Goal: Transaction & Acquisition: Purchase product/service

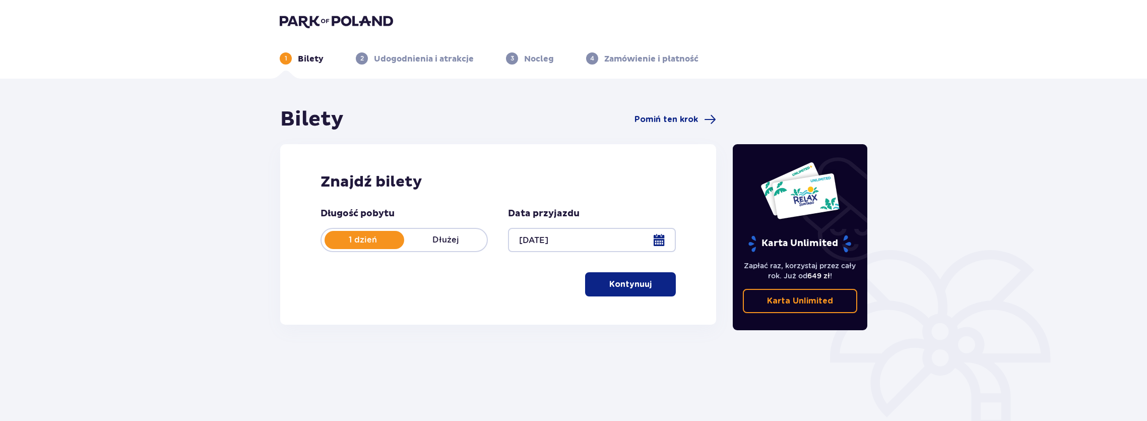
click at [630, 289] on p "Kontynuuj" at bounding box center [630, 284] width 42 height 11
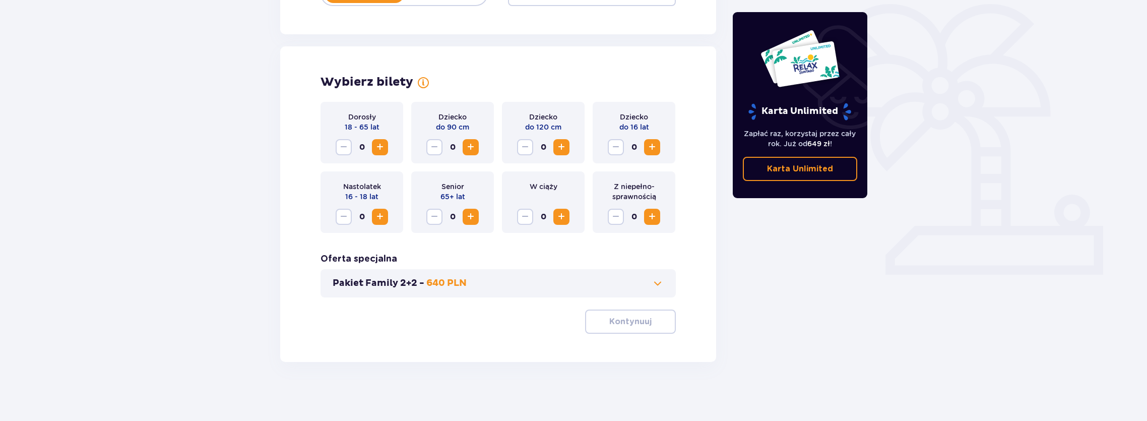
scroll to position [247, 0]
click at [656, 146] on span "Zwiększ" at bounding box center [652, 146] width 12 height 12
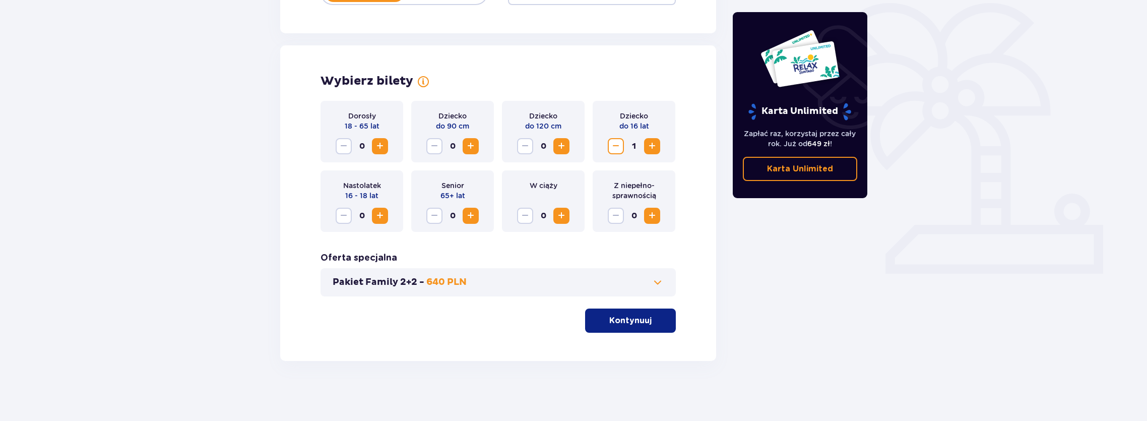
click at [378, 145] on span "Zwiększ" at bounding box center [380, 146] width 12 height 12
click at [633, 324] on p "Kontynuuj" at bounding box center [630, 320] width 42 height 11
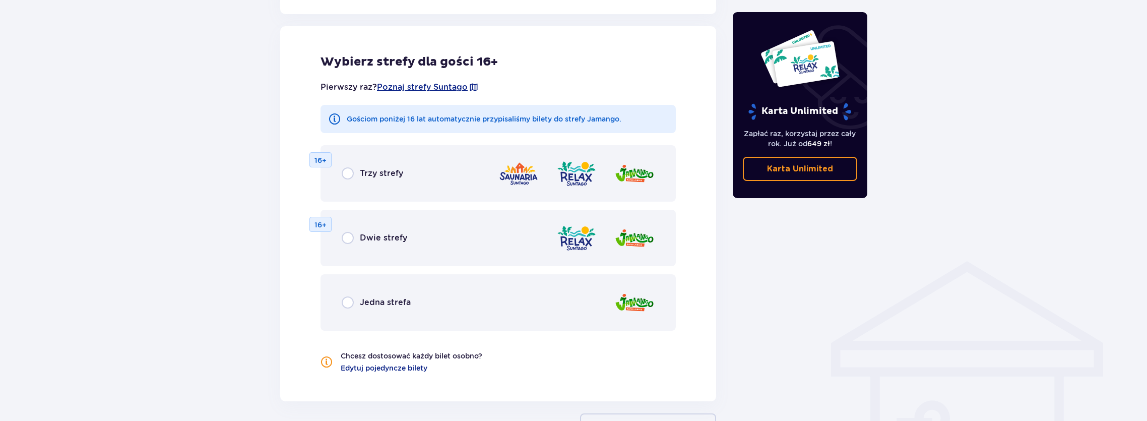
scroll to position [559, 0]
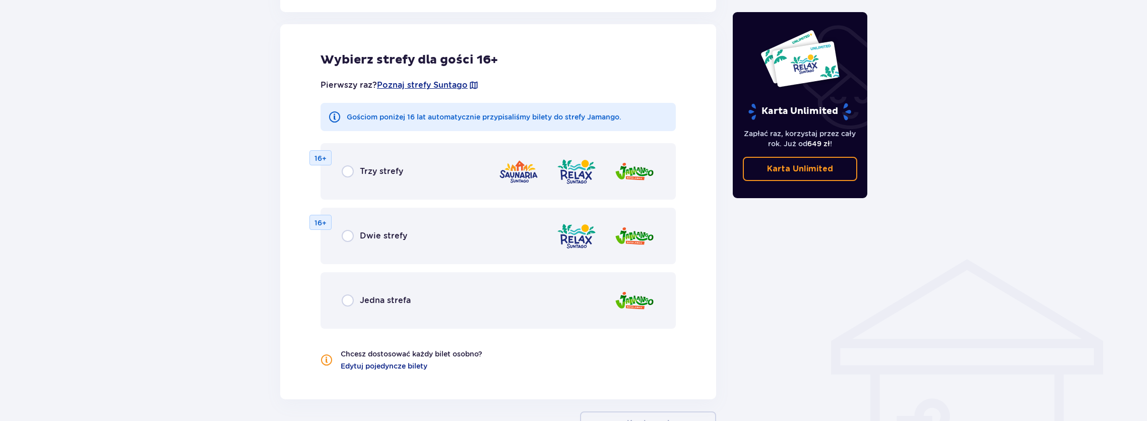
click at [636, 304] on img at bounding box center [634, 300] width 40 height 29
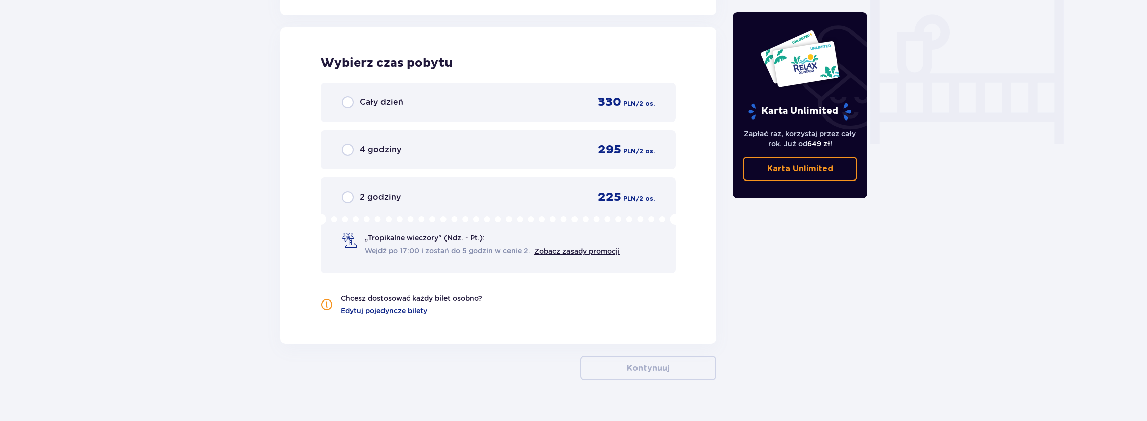
scroll to position [946, 0]
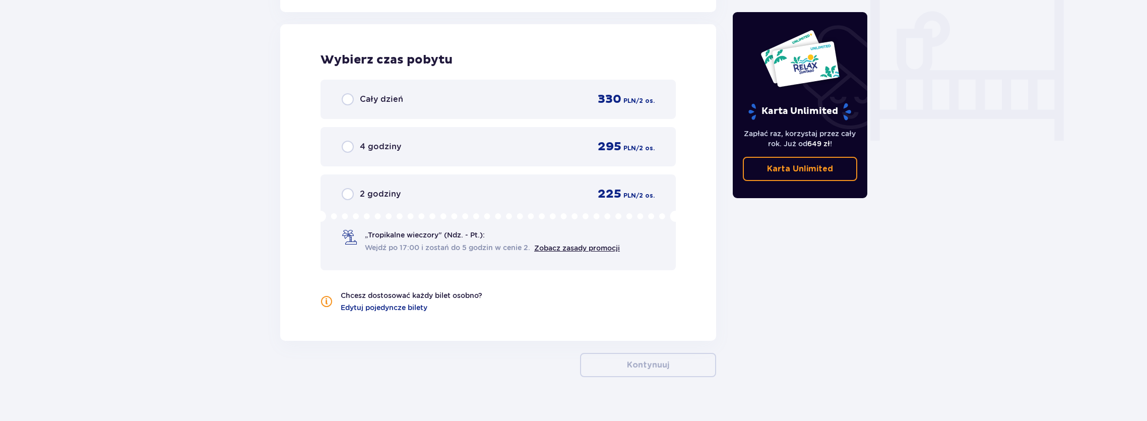
click at [345, 98] on input "radio" at bounding box center [348, 99] width 12 height 12
radio input "true"
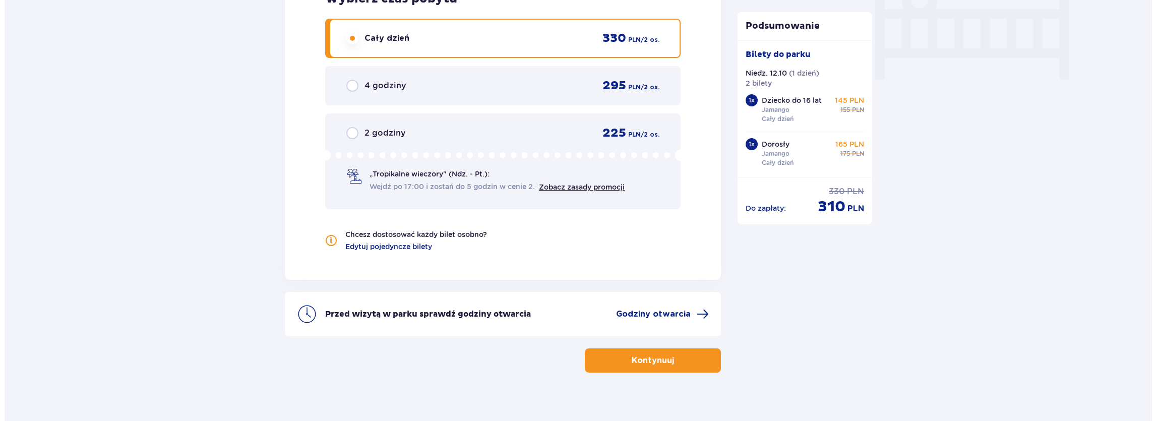
scroll to position [1019, 0]
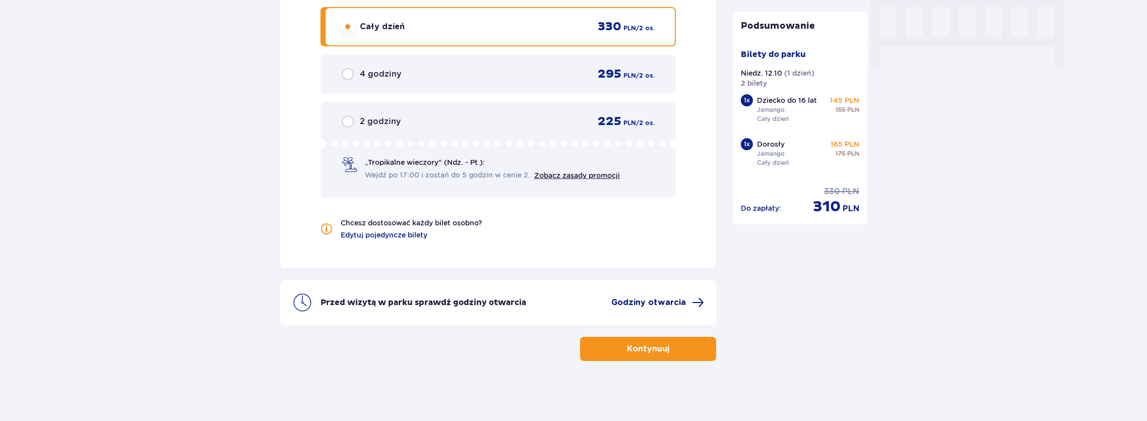
click at [654, 303] on span "Godziny otwarcia" at bounding box center [648, 302] width 75 height 11
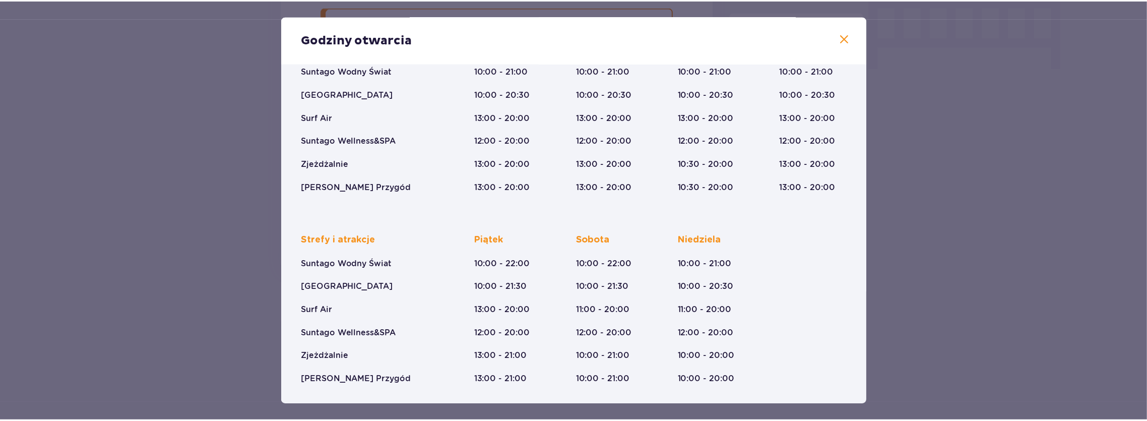
scroll to position [112, 0]
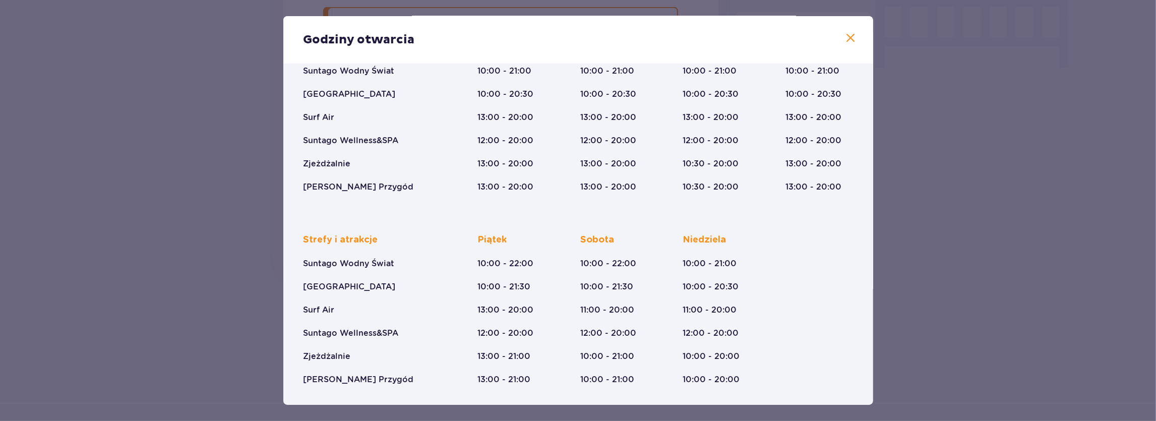
click at [845, 40] on span at bounding box center [851, 38] width 12 height 12
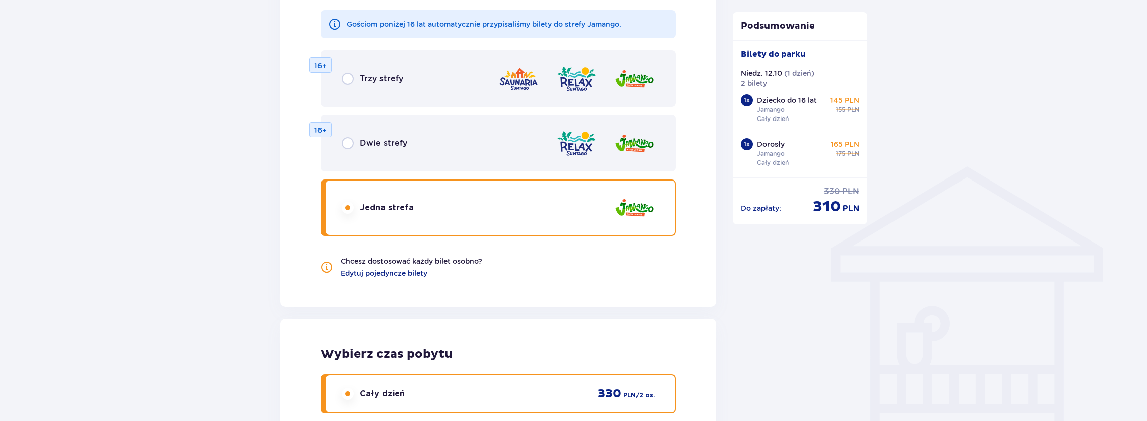
scroll to position [495, 0]
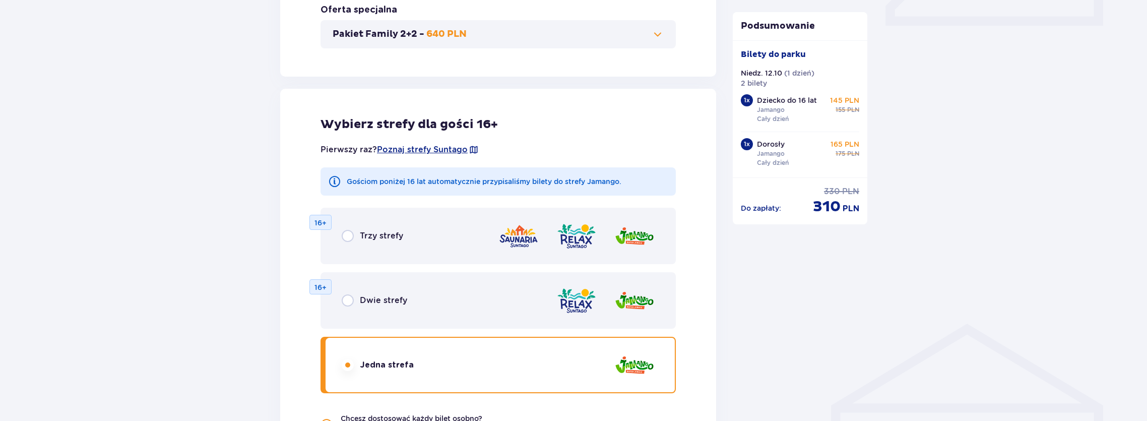
click at [640, 367] on img at bounding box center [634, 365] width 40 height 29
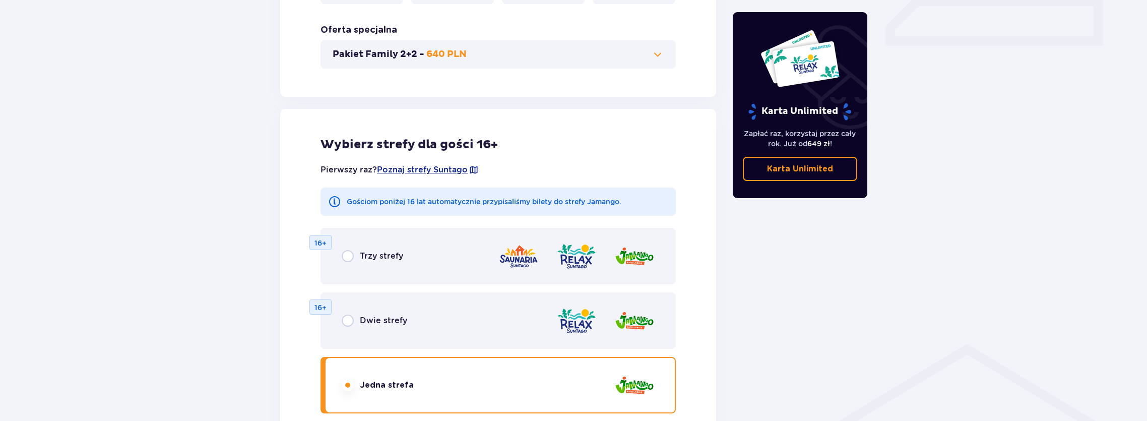
scroll to position [580, 0]
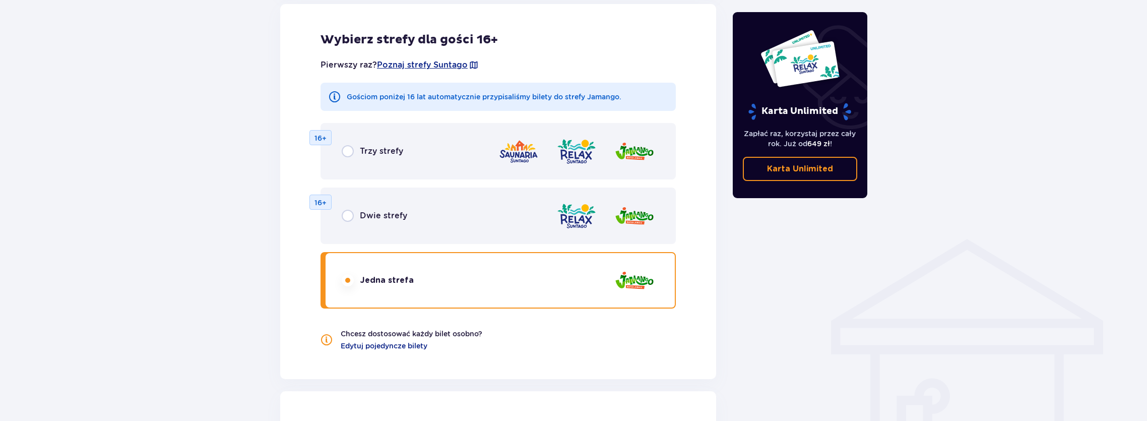
click at [347, 279] on input "radio" at bounding box center [348, 280] width 12 height 12
radio input "true"
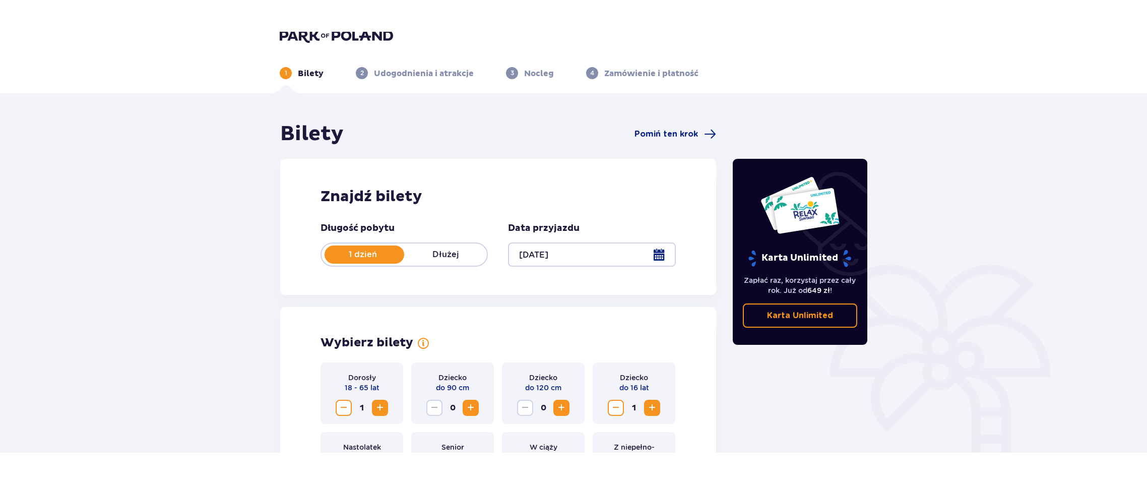
scroll to position [0, 0]
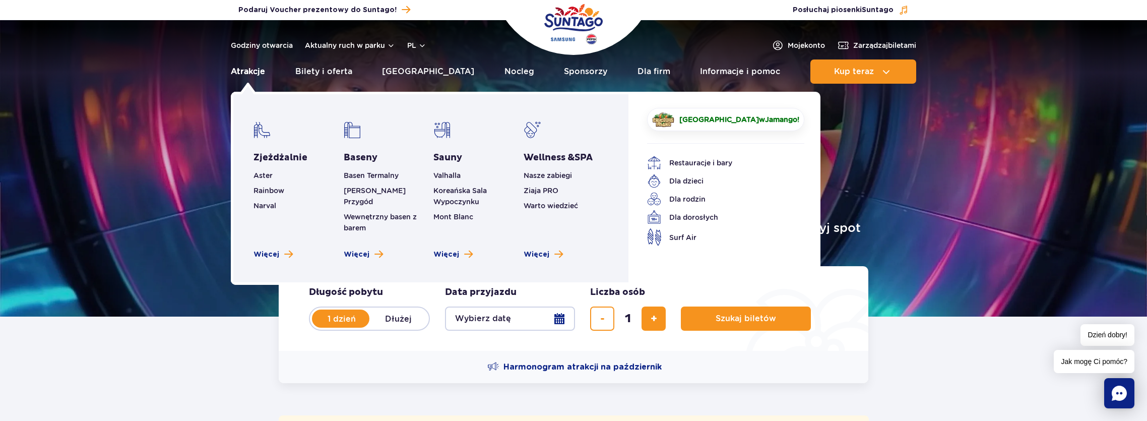
click at [256, 74] on link "Atrakcje" at bounding box center [248, 71] width 34 height 24
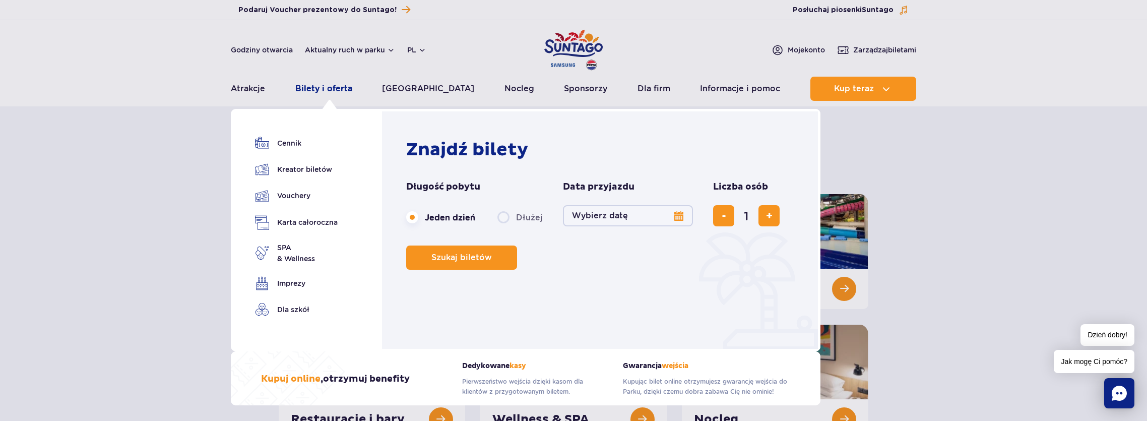
click at [324, 92] on link "Bilety i oferta" at bounding box center [323, 89] width 57 height 24
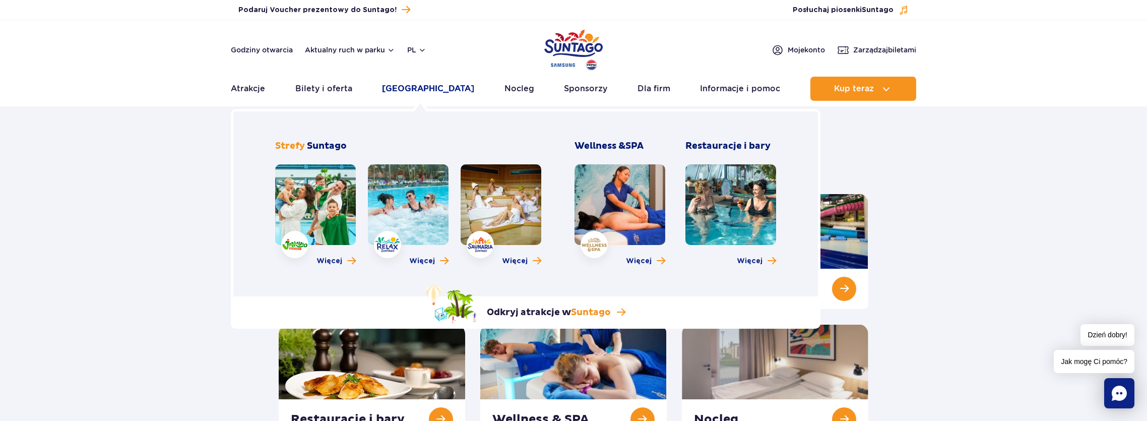
click at [406, 90] on link "[GEOGRAPHIC_DATA]" at bounding box center [428, 89] width 92 height 24
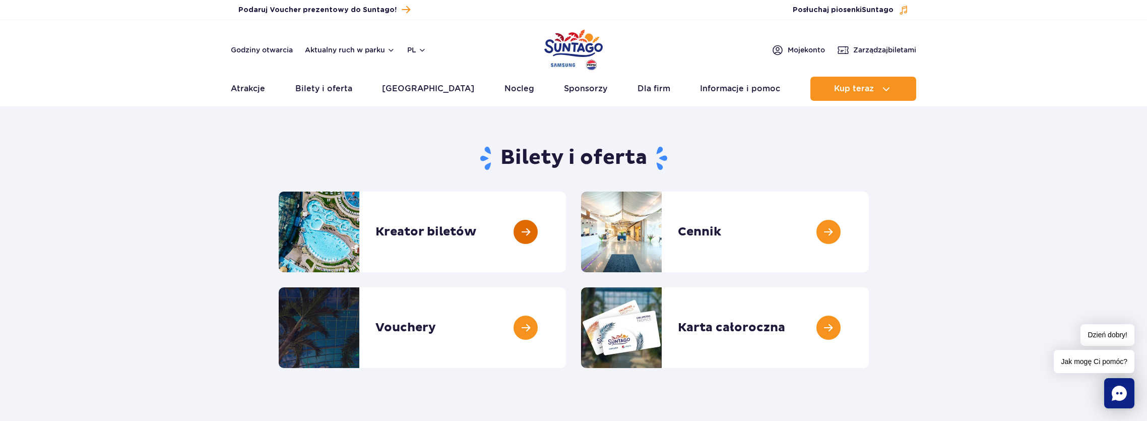
click at [566, 235] on link at bounding box center [566, 232] width 0 height 81
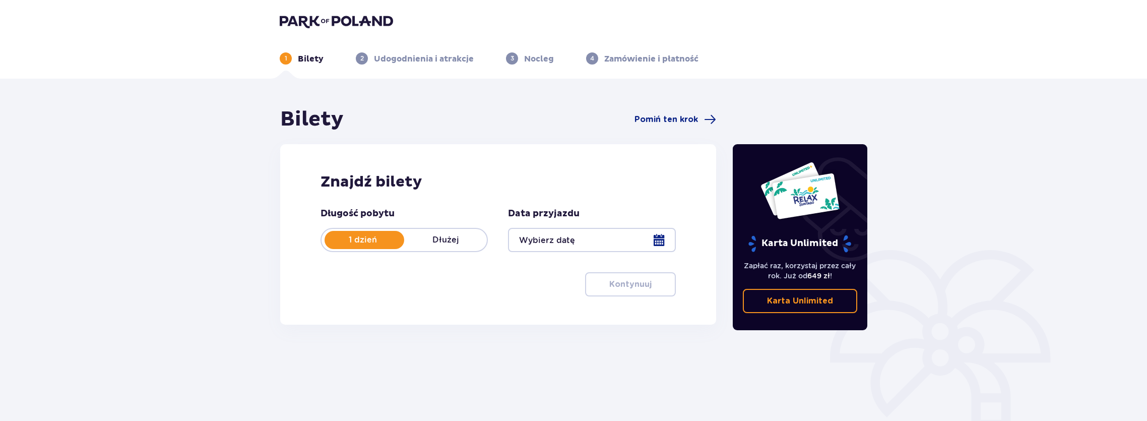
click at [568, 242] on div at bounding box center [591, 240] width 167 height 24
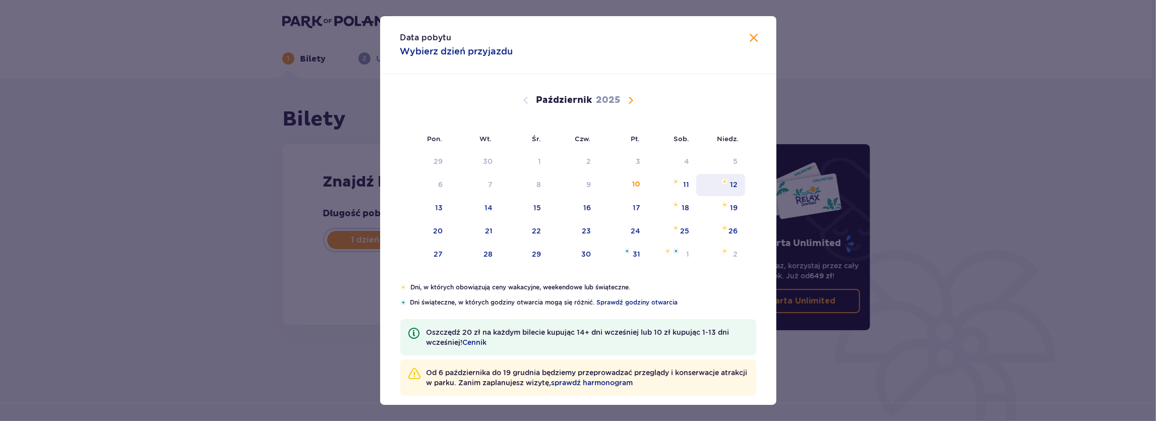
click at [730, 187] on div "12" at bounding box center [734, 184] width 8 height 10
type input "12.10.25"
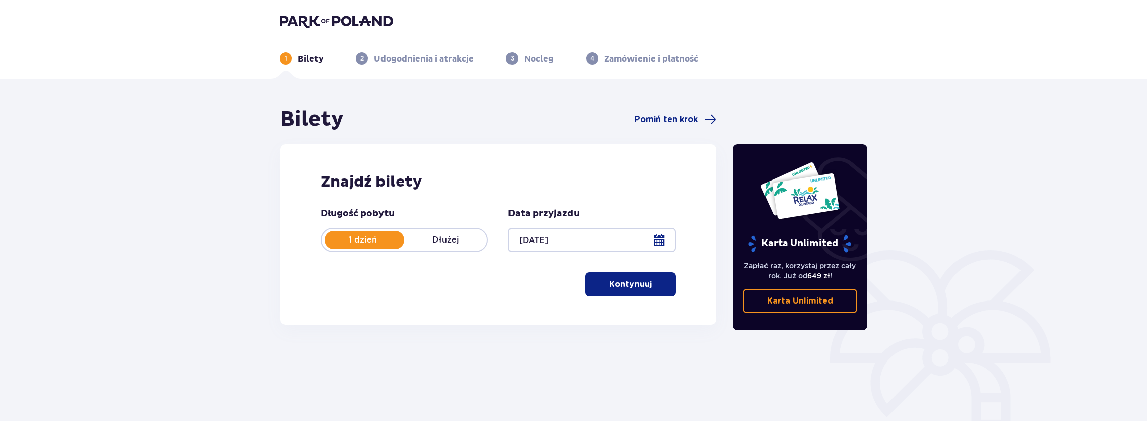
click at [622, 285] on p "Kontynuuj" at bounding box center [630, 284] width 42 height 11
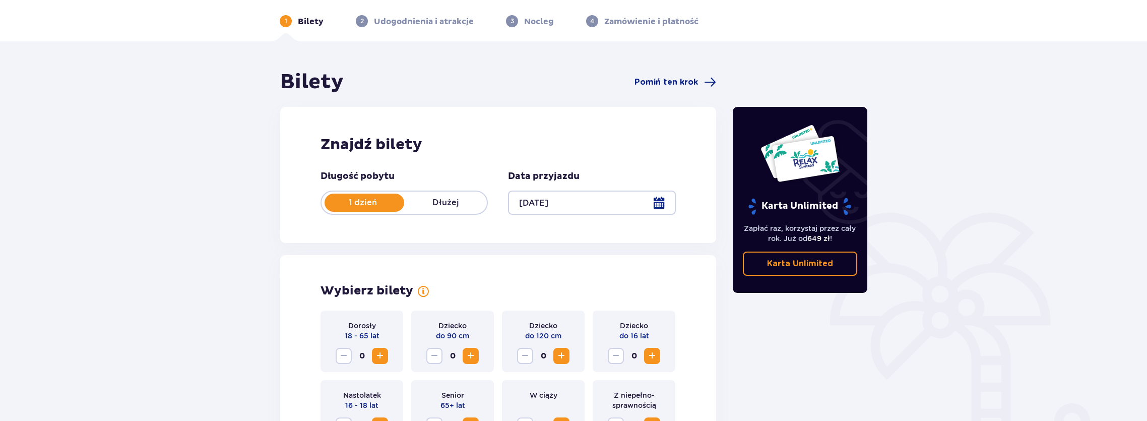
scroll to position [157, 0]
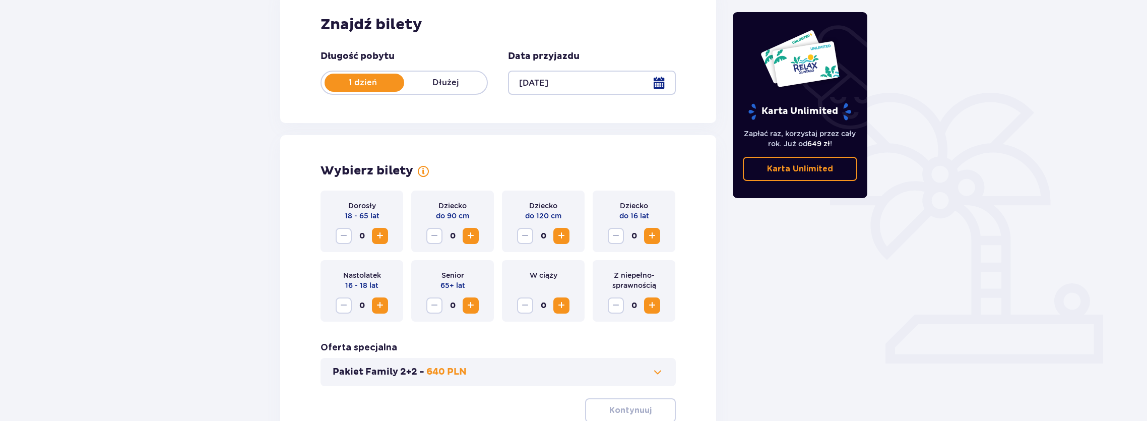
click at [376, 236] on span "Zwiększ" at bounding box center [380, 236] width 12 height 12
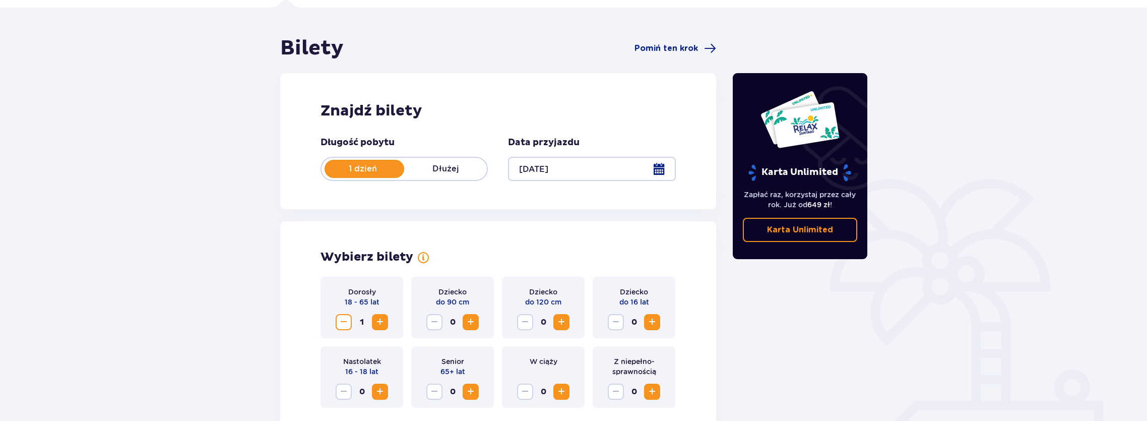
scroll to position [0, 0]
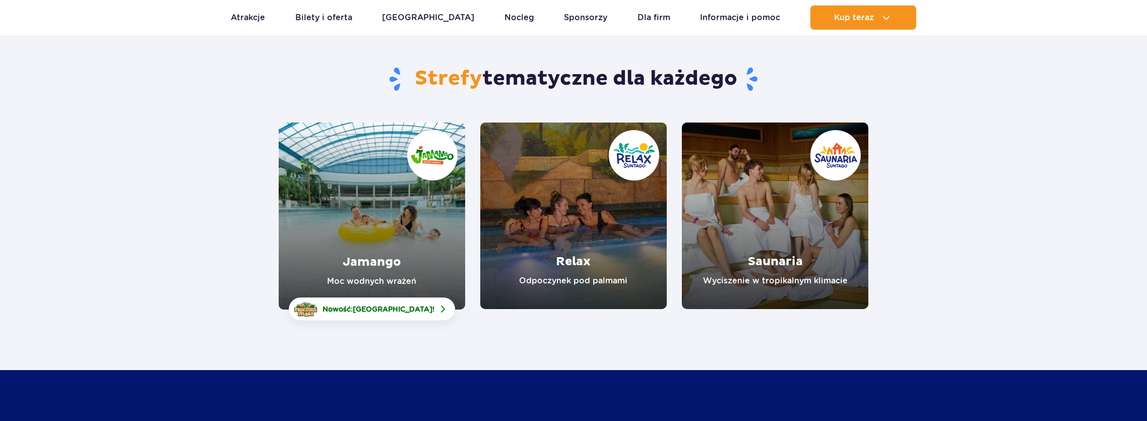
scroll to position [105, 0]
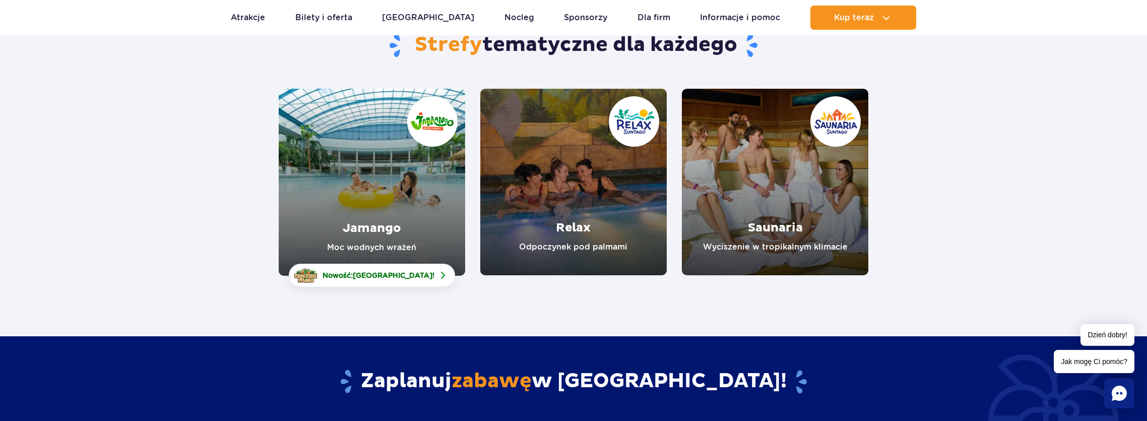
click at [585, 224] on link "Relax" at bounding box center [573, 182] width 186 height 186
click at [364, 229] on link "Jamango" at bounding box center [372, 182] width 186 height 187
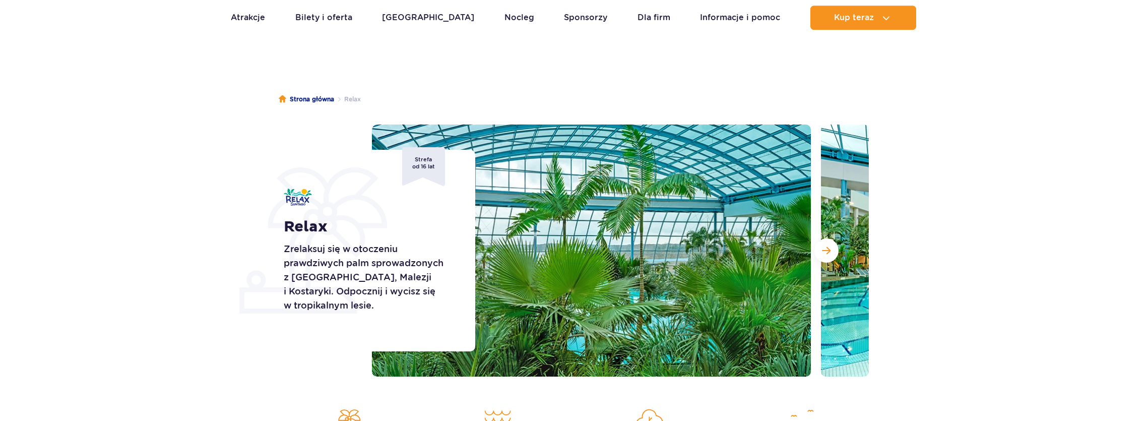
scroll to position [157, 0]
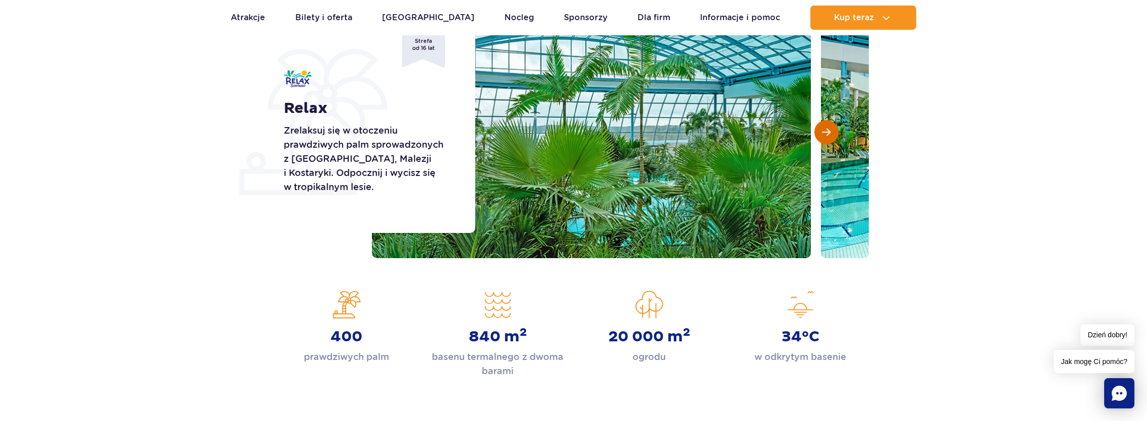
click at [829, 134] on span "Następny slajd" at bounding box center [826, 131] width 9 height 9
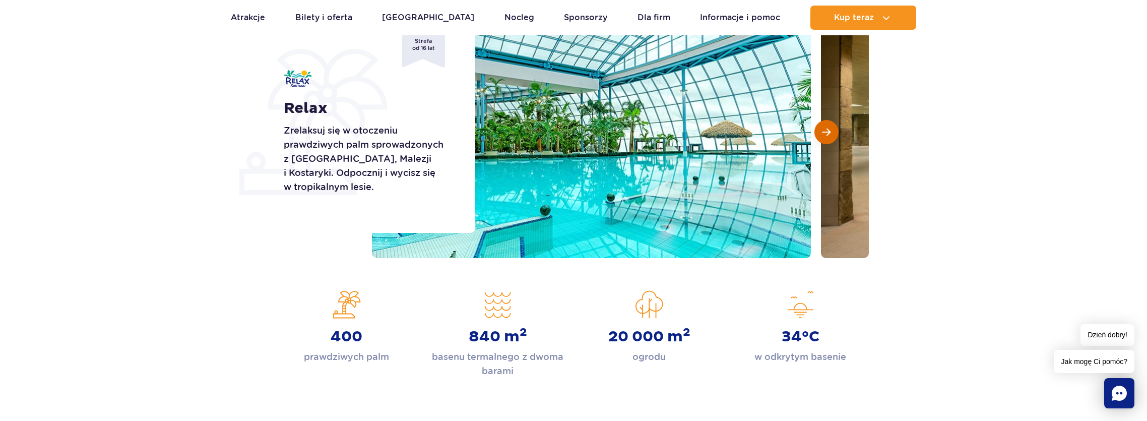
click at [829, 134] on span "Następny slajd" at bounding box center [826, 131] width 9 height 9
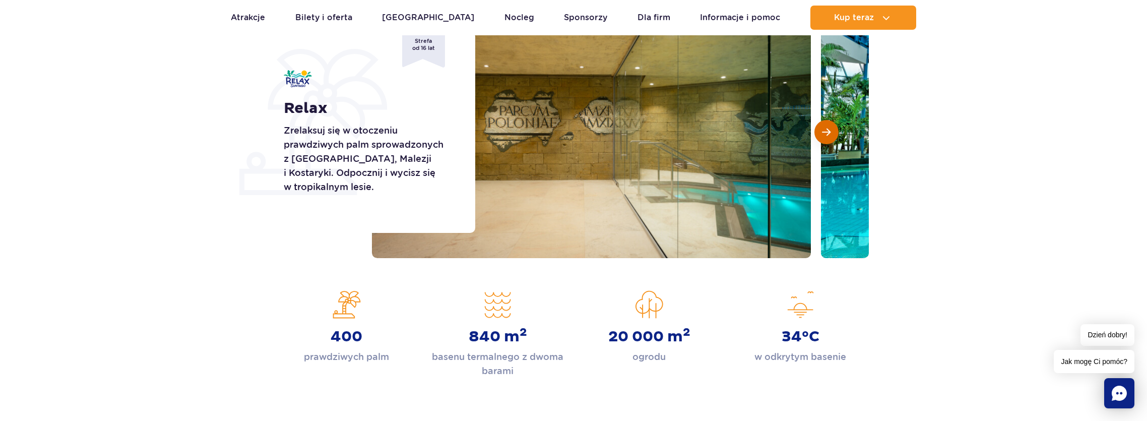
click at [829, 134] on span "Następny slajd" at bounding box center [826, 131] width 9 height 9
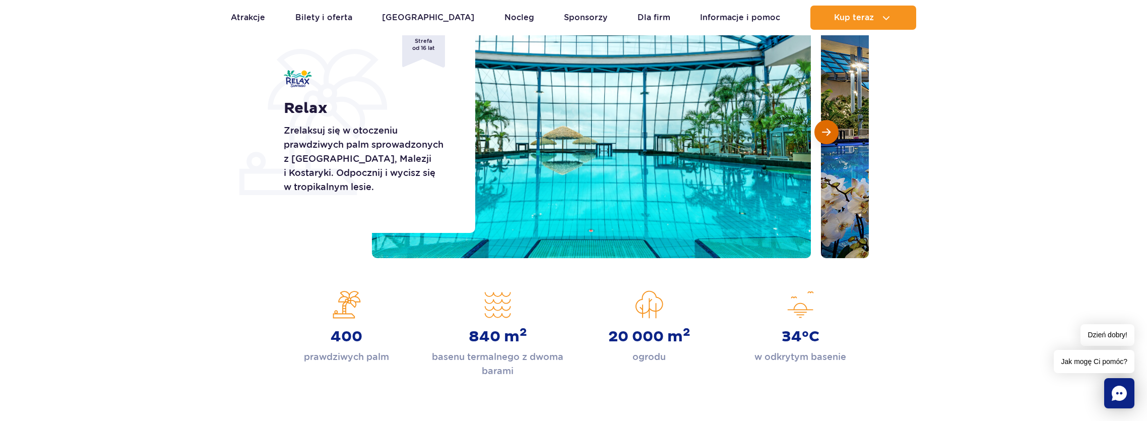
click at [829, 134] on span "Następny slajd" at bounding box center [826, 131] width 9 height 9
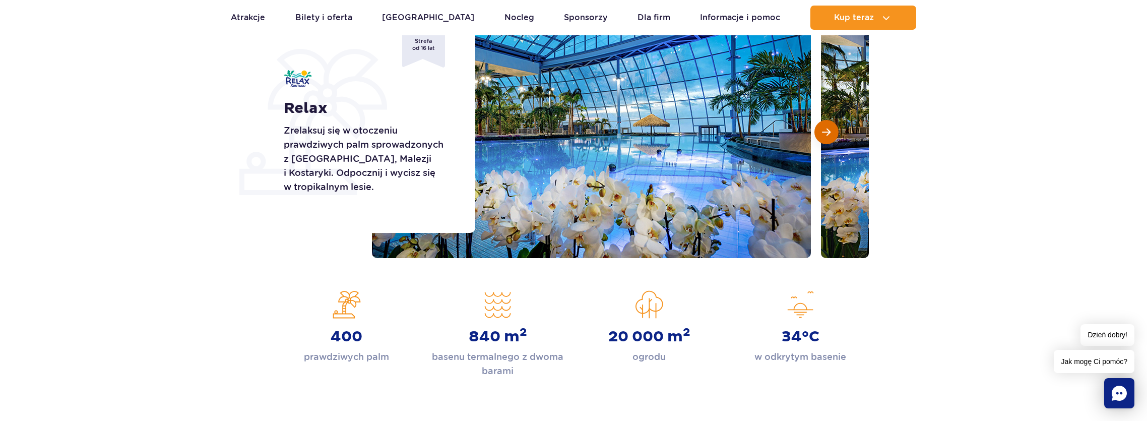
click at [829, 134] on span "Następny slajd" at bounding box center [826, 131] width 9 height 9
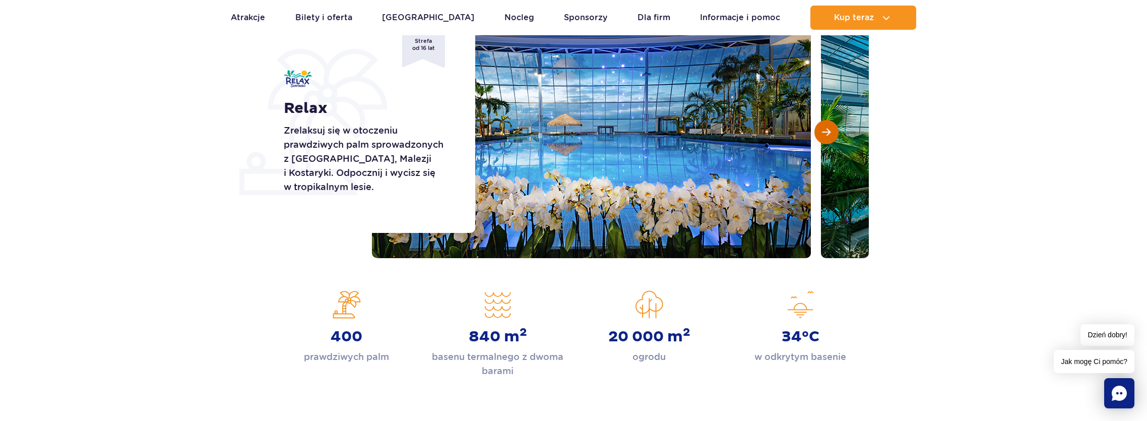
click at [829, 134] on span "Następny slajd" at bounding box center [826, 131] width 9 height 9
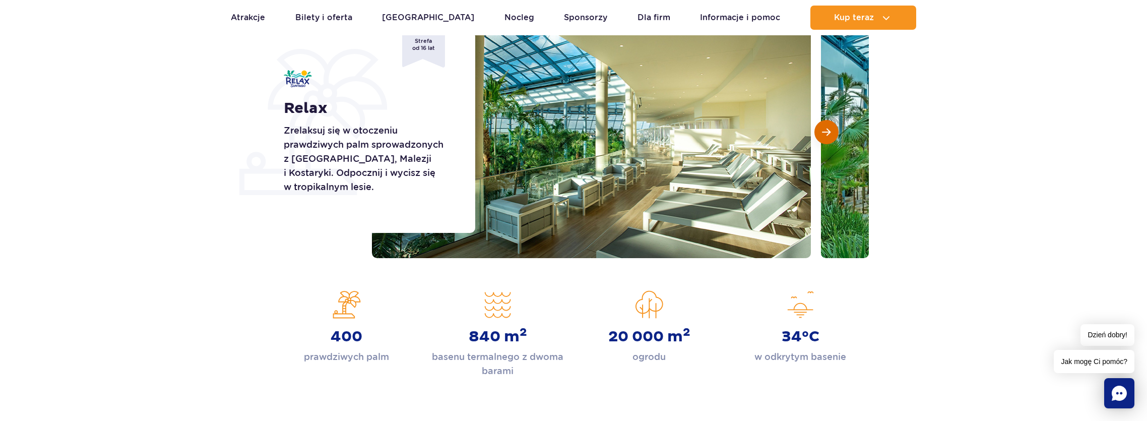
click at [829, 134] on span "Następny slajd" at bounding box center [826, 131] width 9 height 9
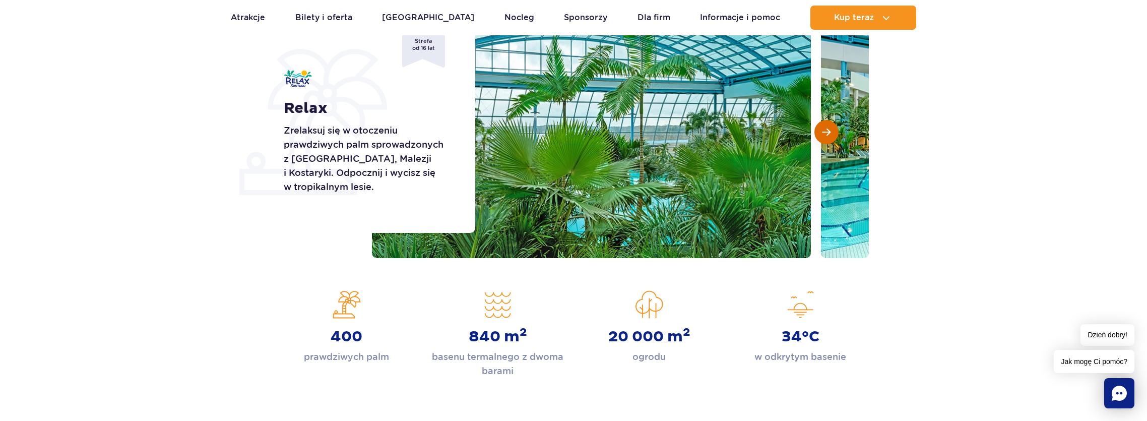
click at [829, 134] on span "Następny slajd" at bounding box center [826, 131] width 9 height 9
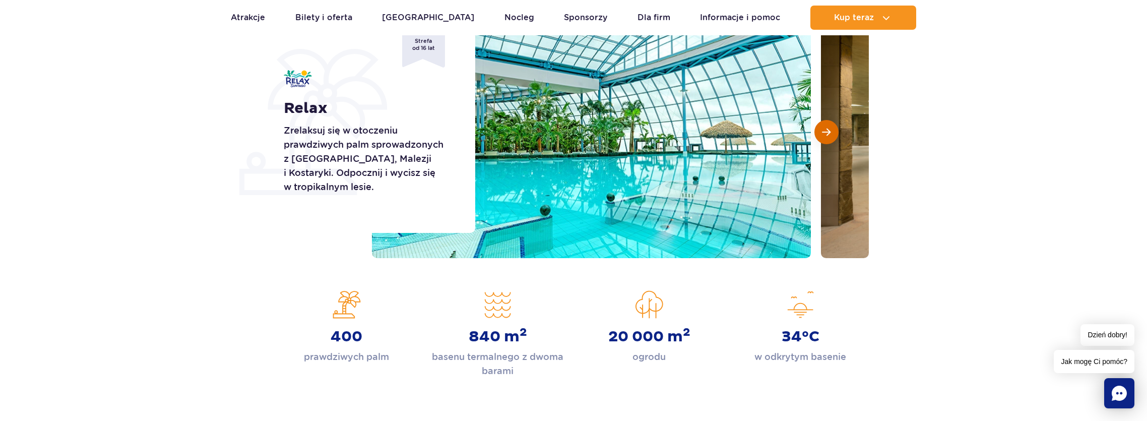
click at [829, 133] on span "Następny slajd" at bounding box center [826, 131] width 9 height 9
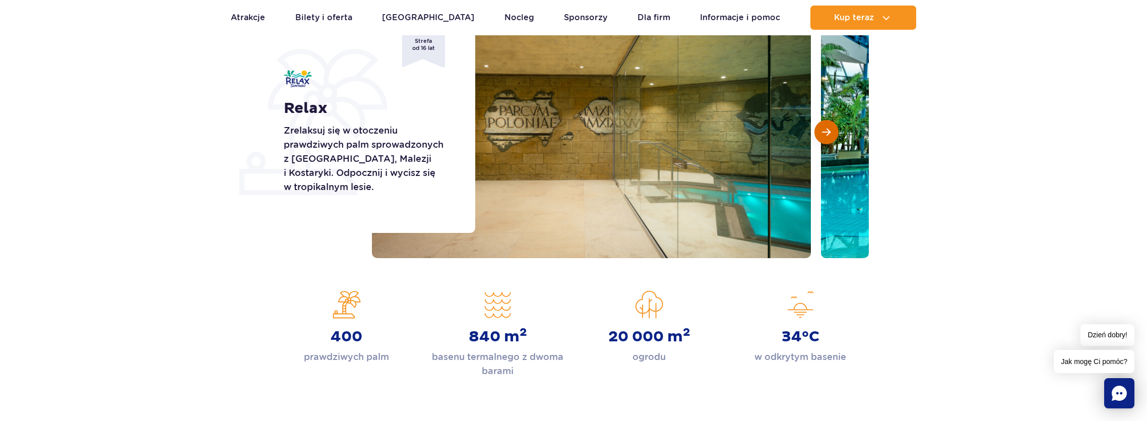
click at [829, 133] on span "Następny slajd" at bounding box center [826, 131] width 9 height 9
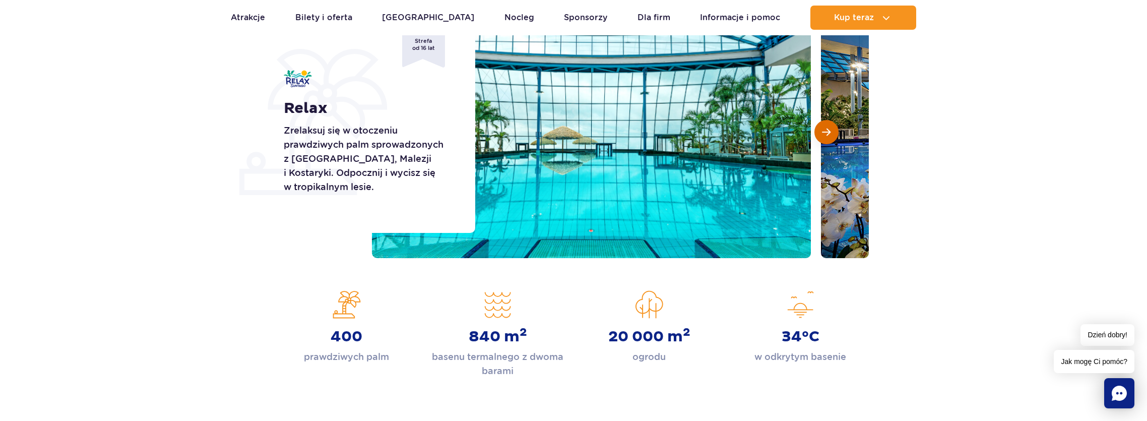
click at [829, 133] on span "Następny slajd" at bounding box center [826, 131] width 9 height 9
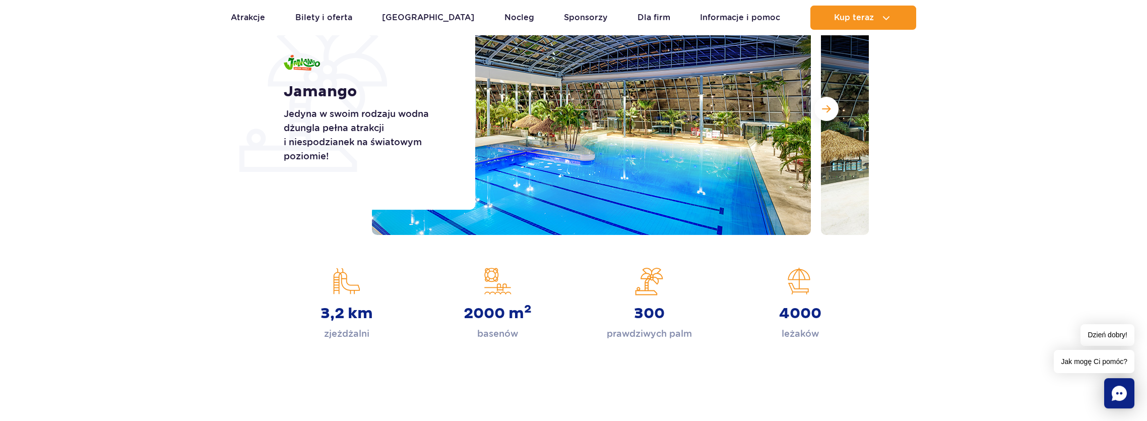
scroll to position [105, 0]
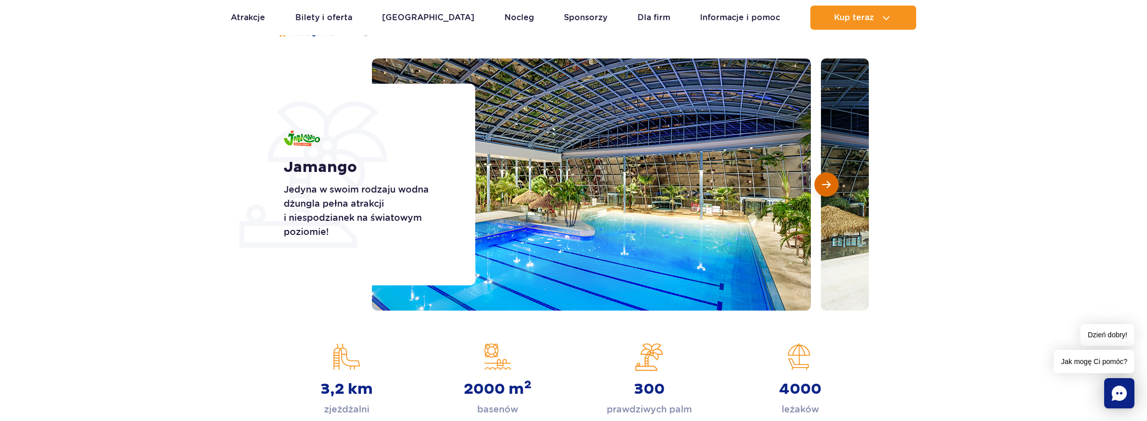
click at [830, 185] on span "Następny slajd" at bounding box center [826, 184] width 9 height 9
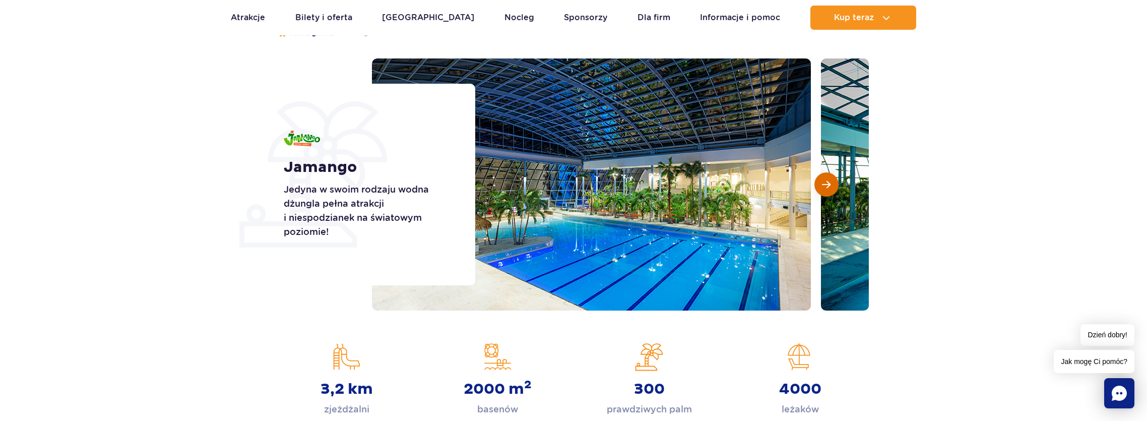
click at [830, 185] on span "Następny slajd" at bounding box center [826, 184] width 9 height 9
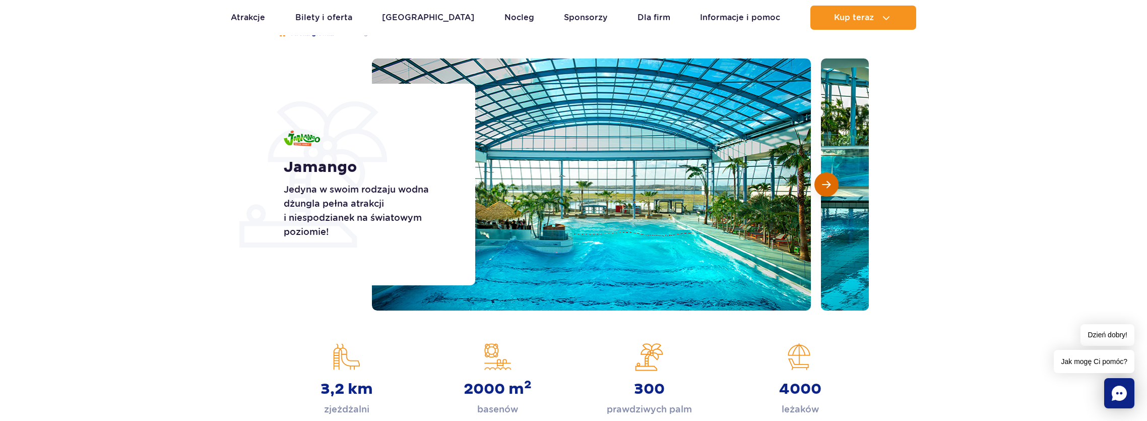
click at [830, 185] on span "Następny slajd" at bounding box center [826, 184] width 9 height 9
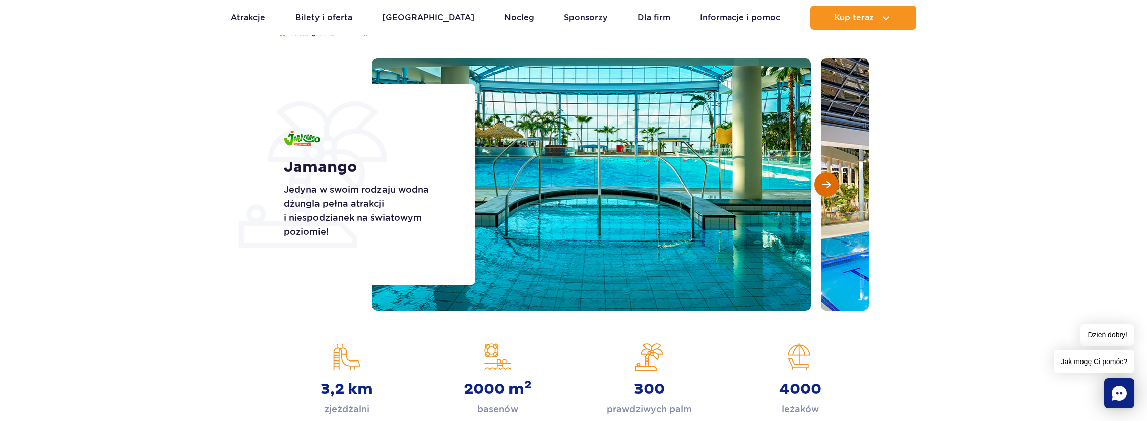
click at [830, 185] on span "Następny slajd" at bounding box center [826, 184] width 9 height 9
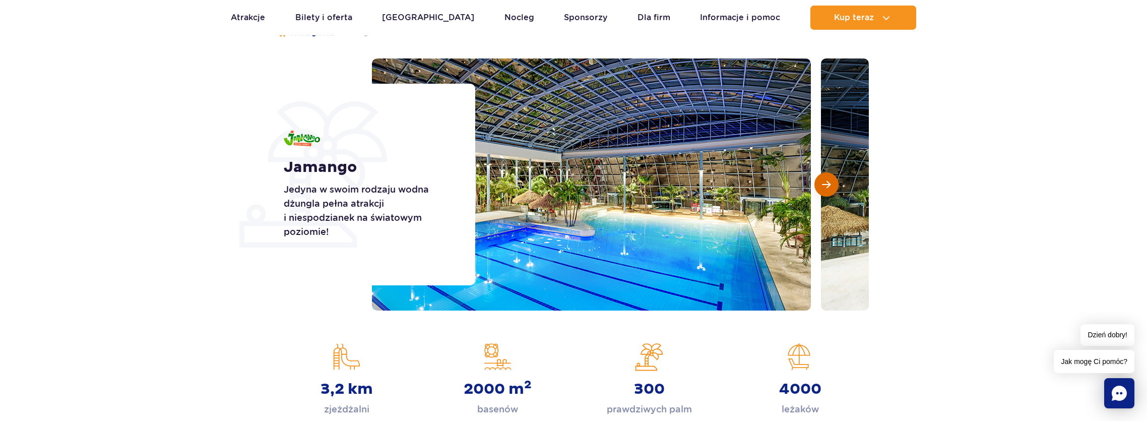
click at [830, 185] on span "Następny slajd" at bounding box center [826, 184] width 9 height 9
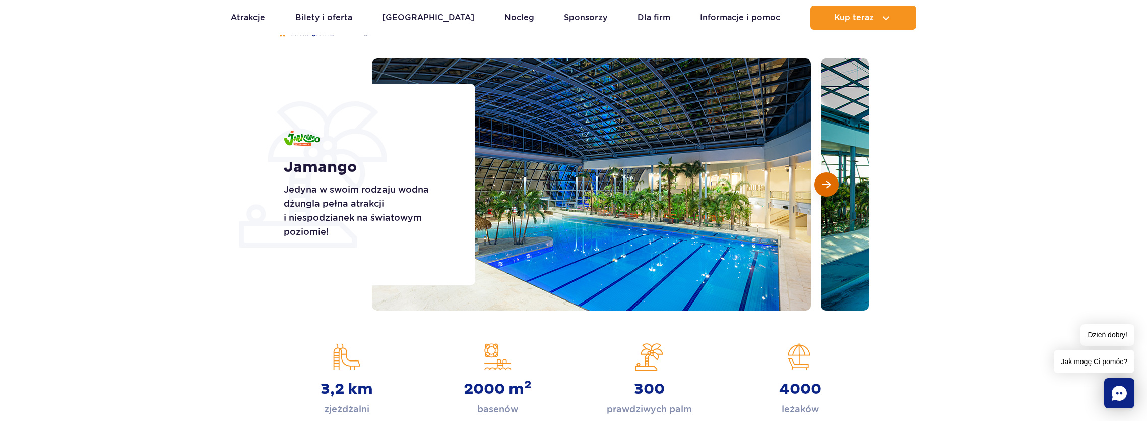
click at [830, 185] on span "Następny slajd" at bounding box center [826, 184] width 9 height 9
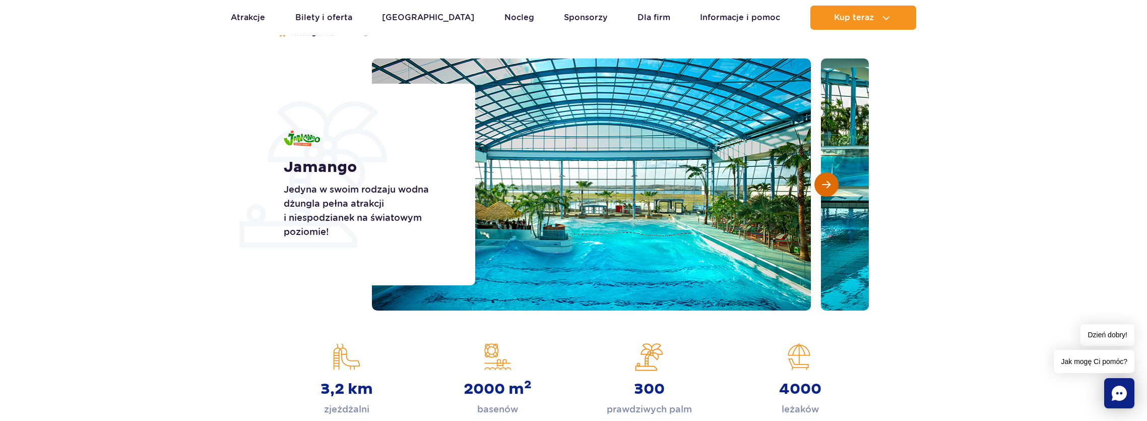
click at [830, 185] on span "Następny slajd" at bounding box center [826, 184] width 9 height 9
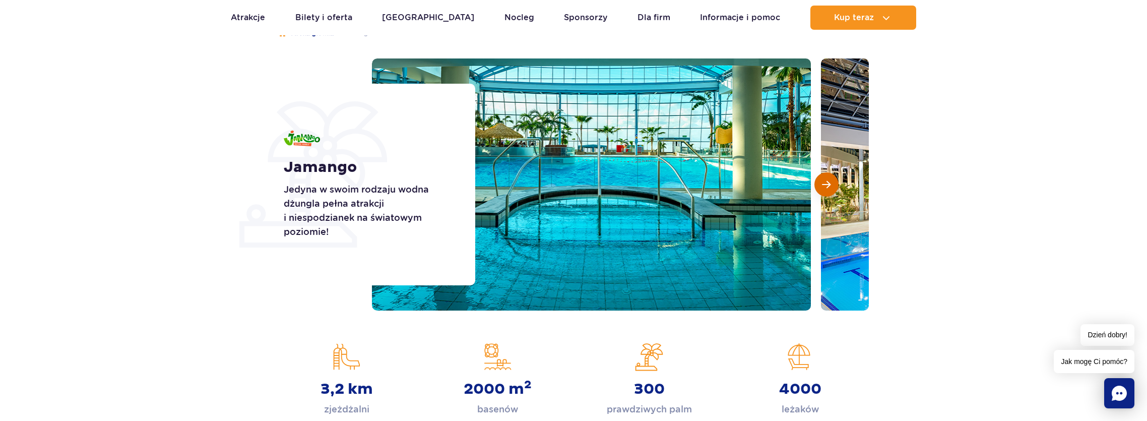
click at [830, 185] on span "Następny slajd" at bounding box center [826, 184] width 9 height 9
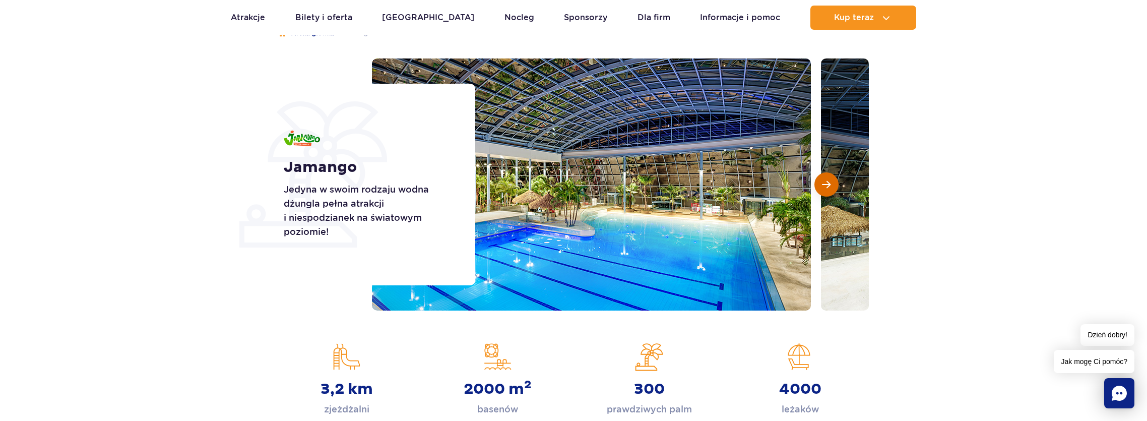
click at [830, 185] on span "Następny slajd" at bounding box center [826, 184] width 9 height 9
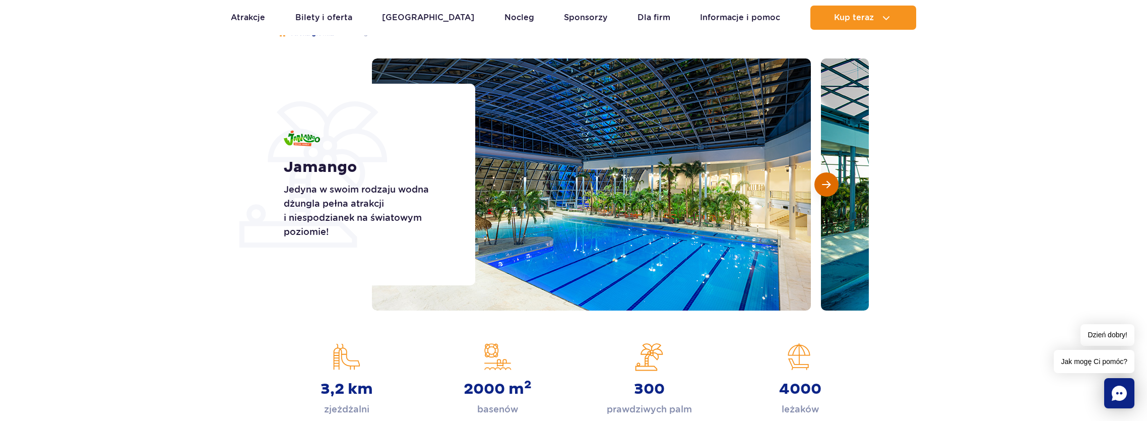
click at [830, 185] on span "Następny slajd" at bounding box center [826, 184] width 9 height 9
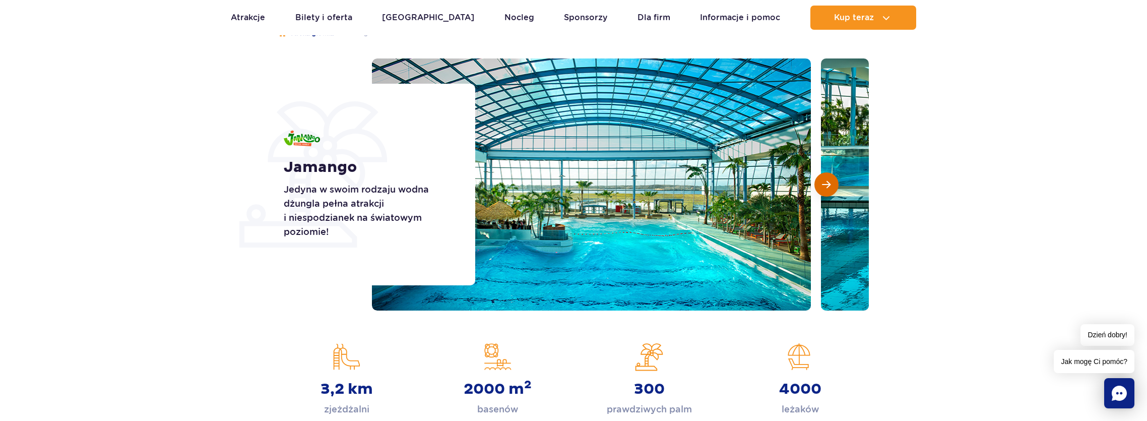
click at [830, 185] on span "Następny slajd" at bounding box center [826, 184] width 9 height 9
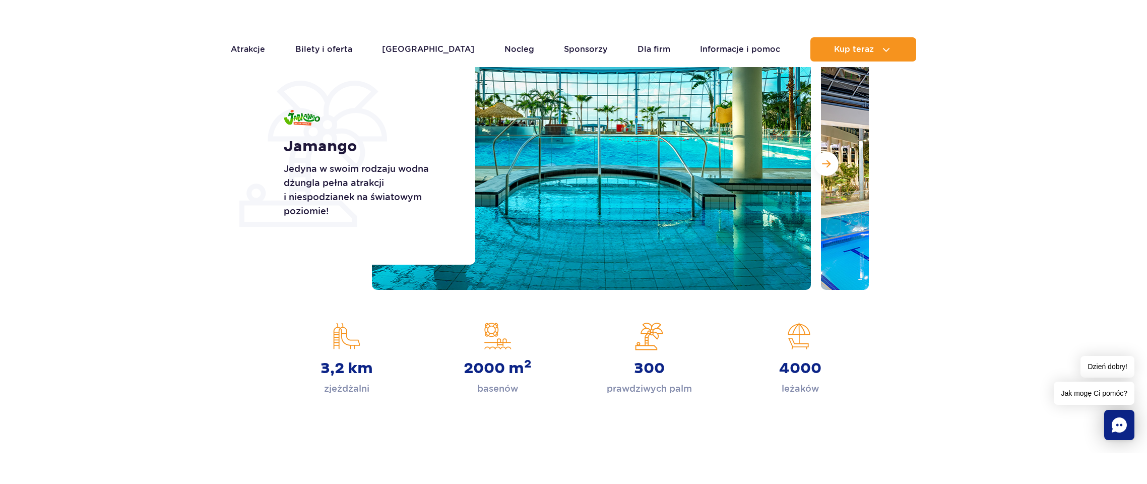
scroll to position [0, 0]
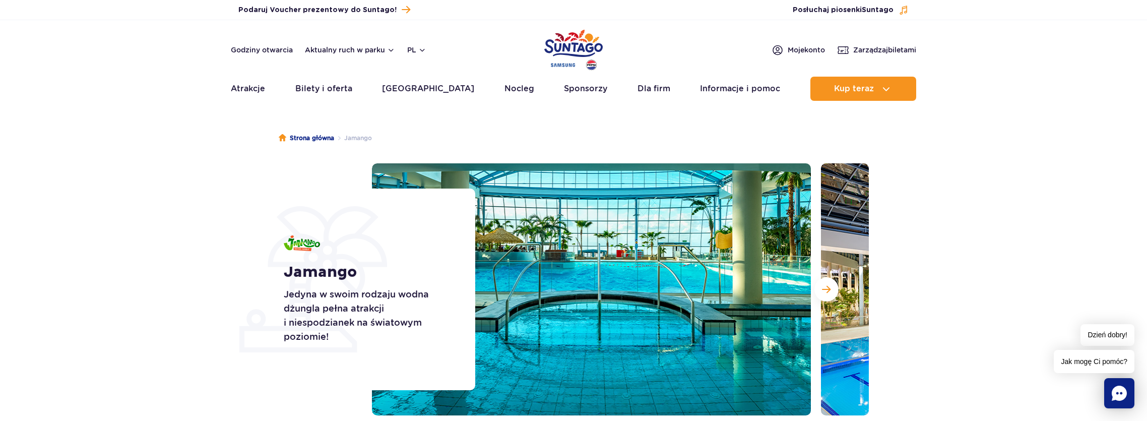
click at [981, 324] on section "Jamango Jedyna w swoim rodzaju wodna dżungla pełna atrakcji i niespodzianek na …" at bounding box center [573, 289] width 1147 height 252
